Goal: Transaction & Acquisition: Purchase product/service

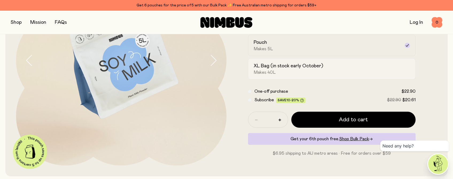
scroll to position [96, 0]
click at [351, 138] on span "Shop Bulk Pack" at bounding box center [354, 138] width 30 height 4
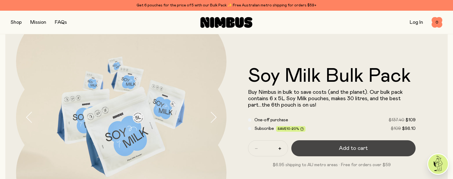
scroll to position [42, 0]
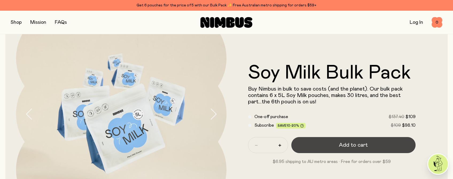
click at [348, 146] on span "Add to cart" at bounding box center [353, 144] width 29 height 7
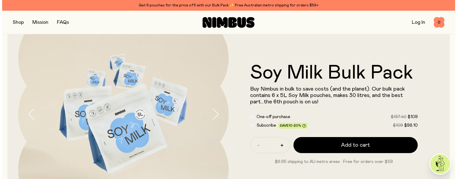
scroll to position [0, 0]
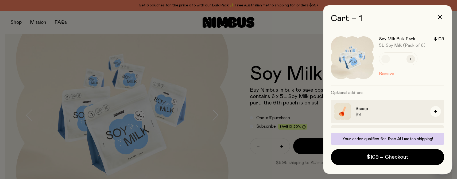
click at [291, 28] on div at bounding box center [228, 89] width 457 height 179
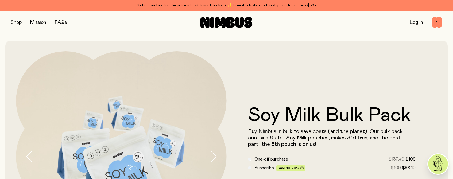
click at [60, 22] on link "FAQs" at bounding box center [61, 22] width 12 height 5
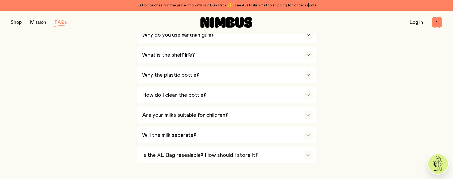
scroll to position [373, 0]
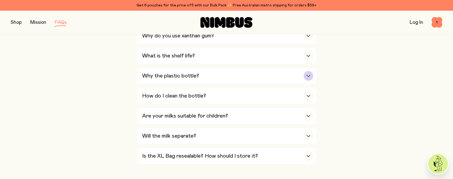
click at [166, 79] on h3 "Why the plastic bottle?" at bounding box center [170, 76] width 57 height 6
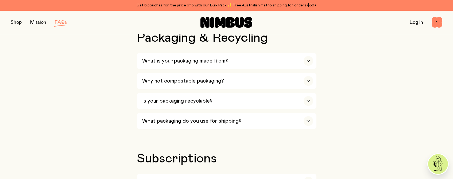
scroll to position [669, 0]
click at [204, 101] on h3 "Is your packaging recyclable?" at bounding box center [177, 100] width 70 height 6
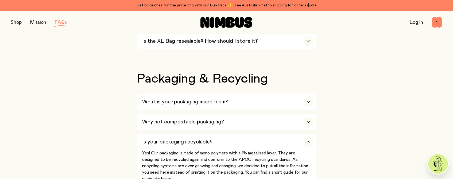
scroll to position [619, 0]
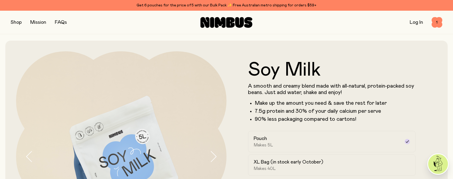
click at [17, 21] on button "button" at bounding box center [16, 22] width 11 height 7
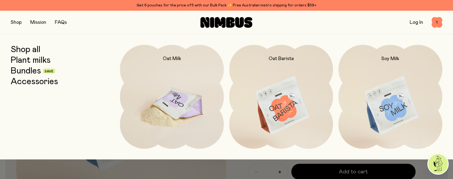
scroll to position [45, 0]
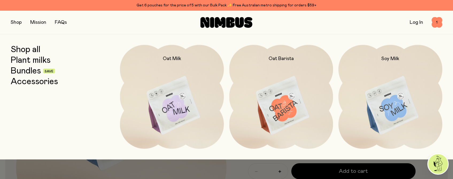
click at [33, 71] on link "Bundles" at bounding box center [26, 71] width 30 height 10
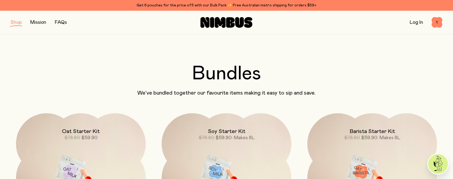
click at [18, 21] on button "button" at bounding box center [16, 22] width 11 height 7
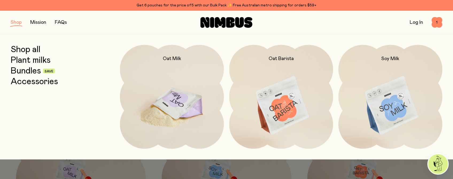
click at [188, 108] on img at bounding box center [172, 106] width 104 height 122
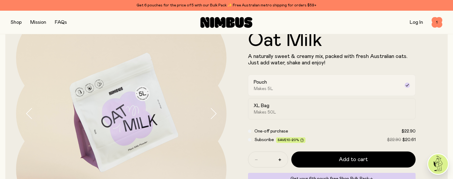
scroll to position [43, 0]
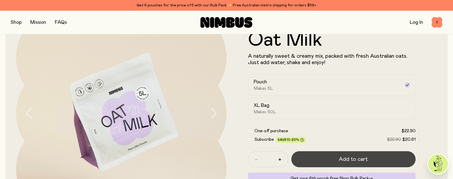
click at [328, 157] on button "Add to cart" at bounding box center [353, 159] width 124 height 16
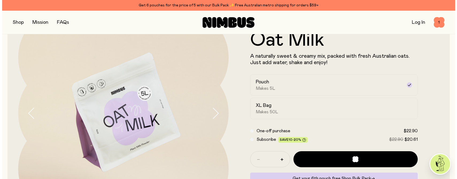
scroll to position [0, 0]
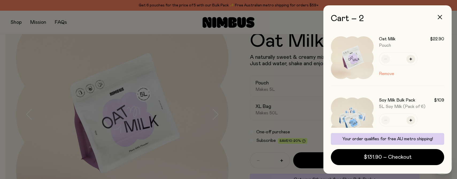
click at [267, 127] on div at bounding box center [228, 89] width 457 height 179
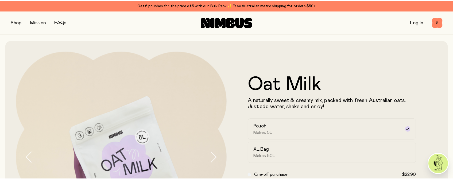
scroll to position [43, 0]
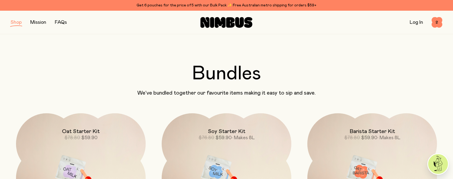
click at [17, 23] on button "button" at bounding box center [16, 22] width 11 height 7
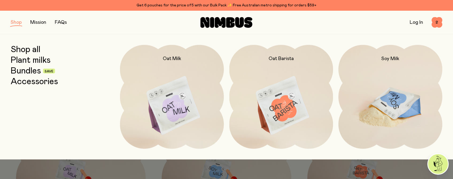
click at [381, 105] on img at bounding box center [390, 106] width 104 height 122
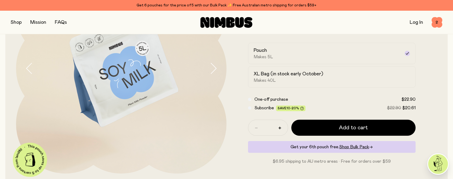
scroll to position [88, 0]
click at [278, 128] on icon "button" at bounding box center [279, 128] width 3 height 3
type input "*"
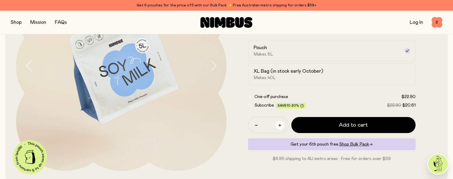
scroll to position [91, 0]
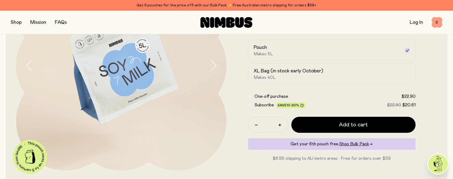
click at [437, 22] on span "2" at bounding box center [436, 22] width 11 height 11
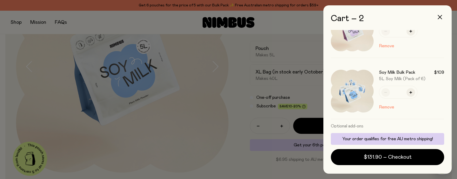
scroll to position [30, 0]
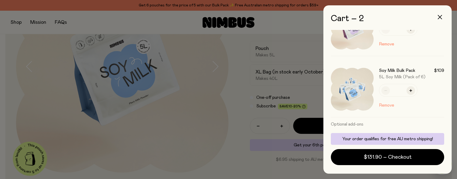
click at [387, 106] on button "Remove" at bounding box center [386, 105] width 15 height 6
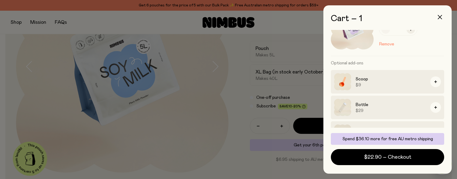
scroll to position [11, 0]
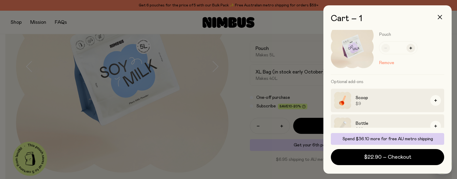
click at [300, 131] on div at bounding box center [228, 89] width 457 height 179
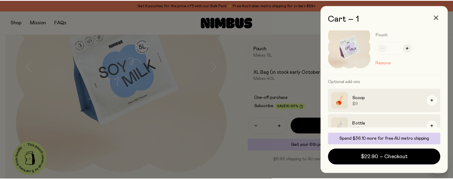
scroll to position [91, 0]
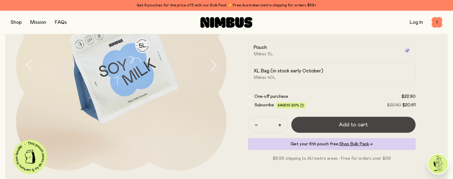
click at [332, 125] on button "Add to cart" at bounding box center [353, 125] width 124 height 16
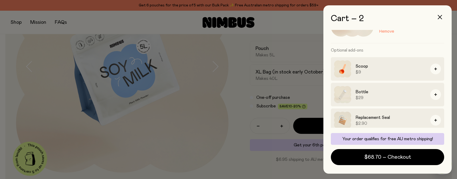
scroll to position [108, 0]
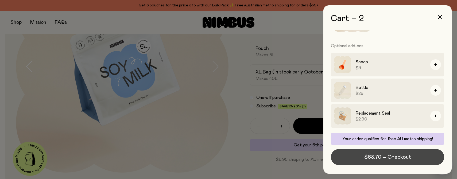
click at [402, 158] on span "$68.70 – Checkout" at bounding box center [387, 156] width 47 height 7
